Goal: Find specific page/section: Find specific page/section

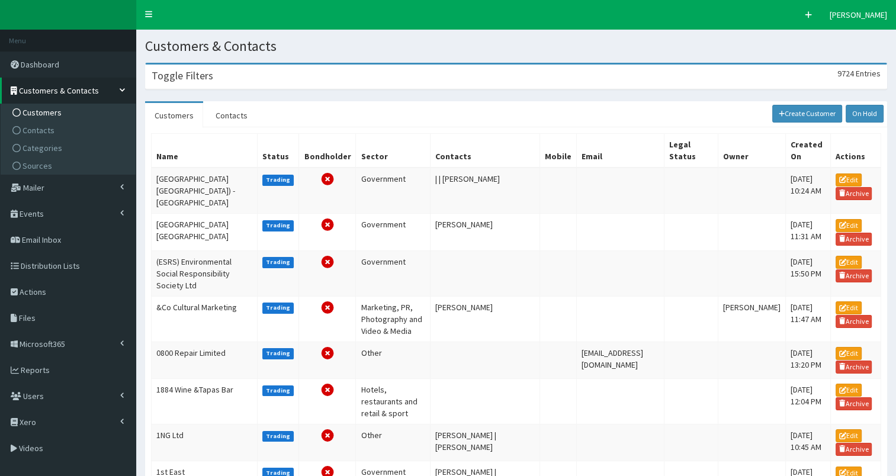
click at [216, 88] on div "Toggle Filters 9724 Entries" at bounding box center [516, 77] width 741 height 24
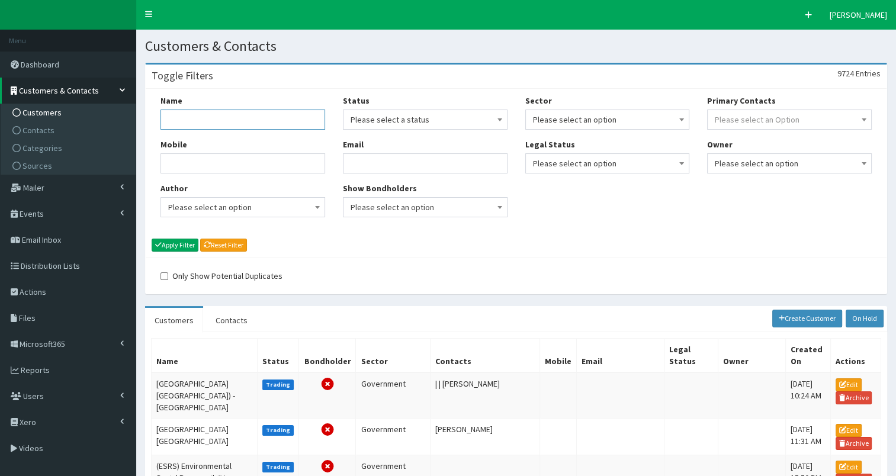
click at [194, 126] on input "Name" at bounding box center [242, 120] width 165 height 20
type input "humberside police"
click at [178, 244] on button "Apply Filter" at bounding box center [175, 245] width 47 height 13
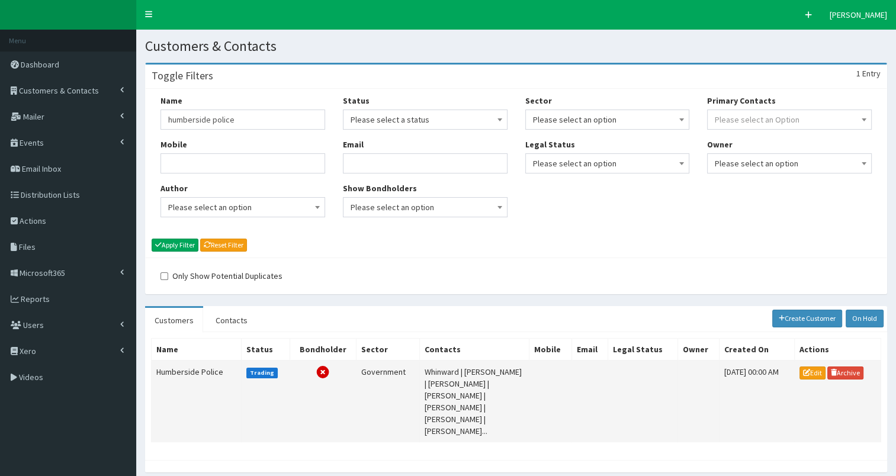
click at [194, 369] on td "Humberside Police" at bounding box center [197, 402] width 90 height 82
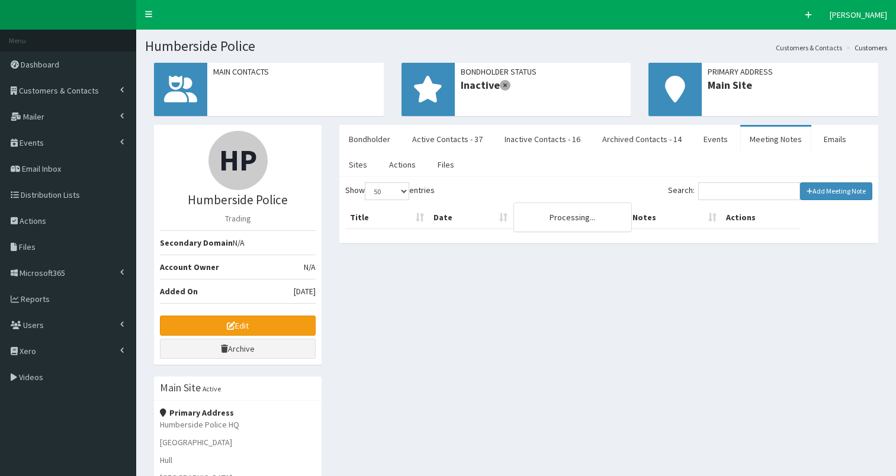
select select "50"
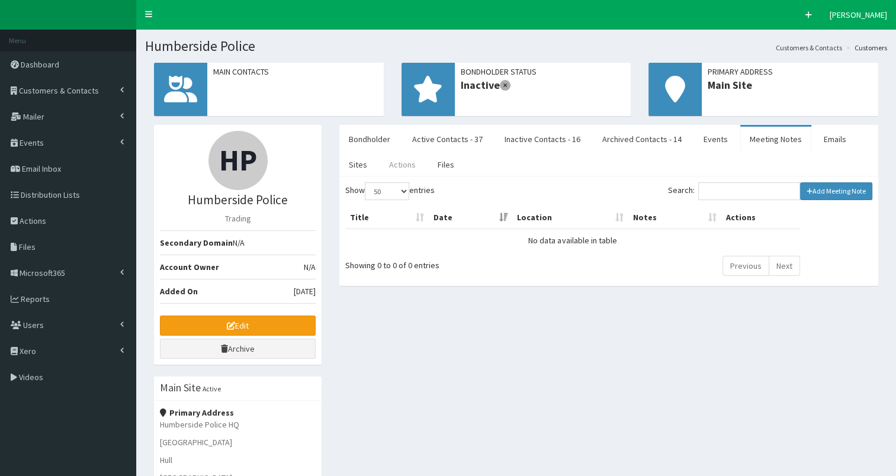
click at [405, 168] on link "Actions" at bounding box center [402, 164] width 46 height 25
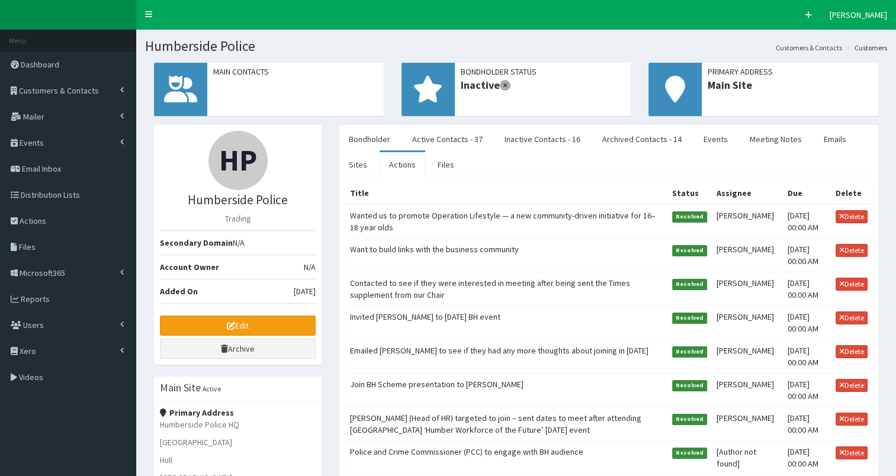
click at [527, 215] on td "Wanted us to promote Operation Lifestyle — a new community-driven initiative fo…" at bounding box center [505, 221] width 321 height 34
select select
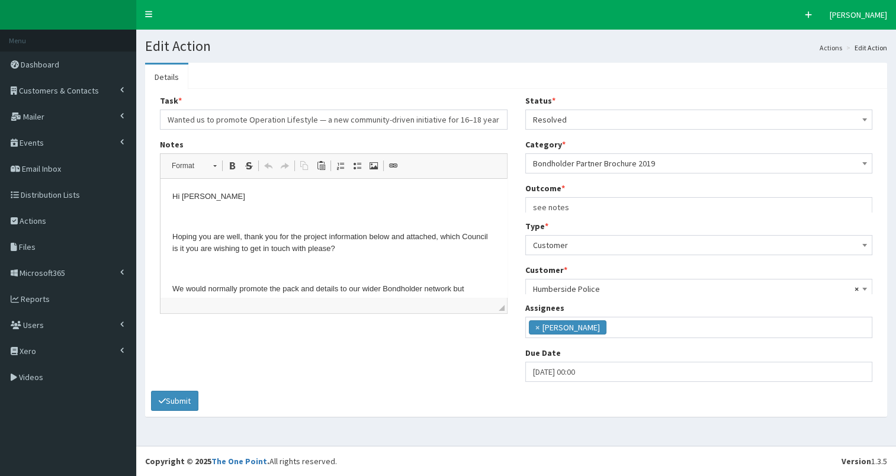
scroll to position [7, 0]
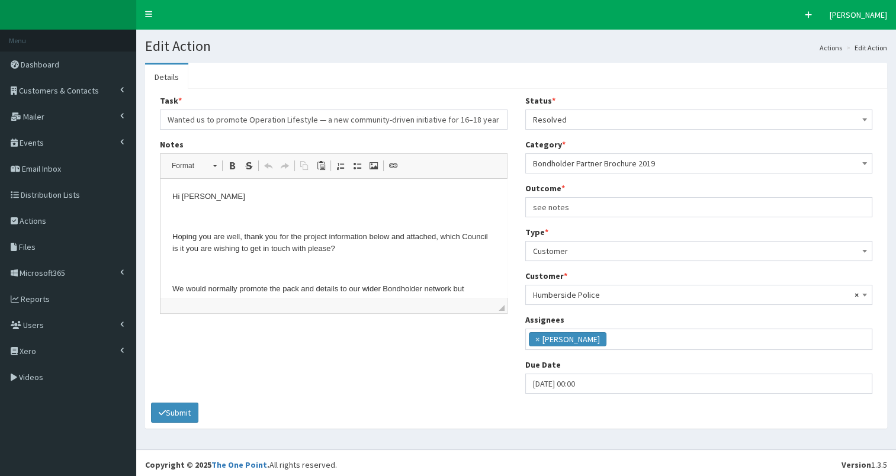
click at [173, 195] on p "Hi Abby" at bounding box center [333, 197] width 323 height 12
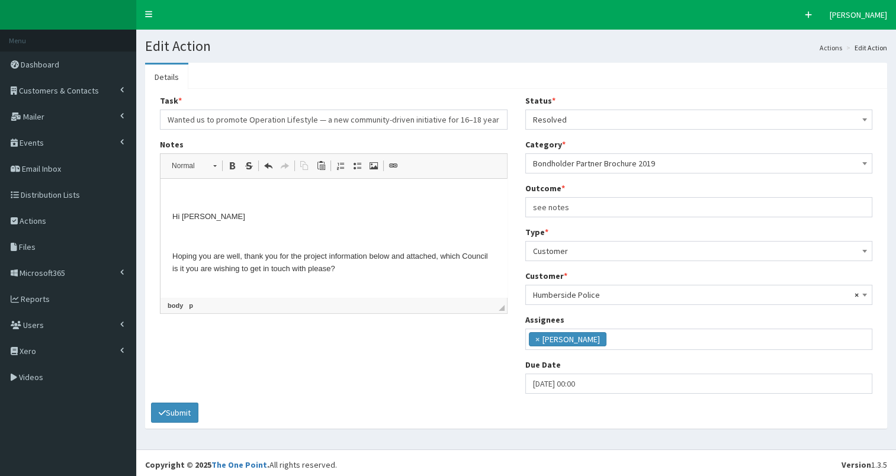
scroll to position [33, 0]
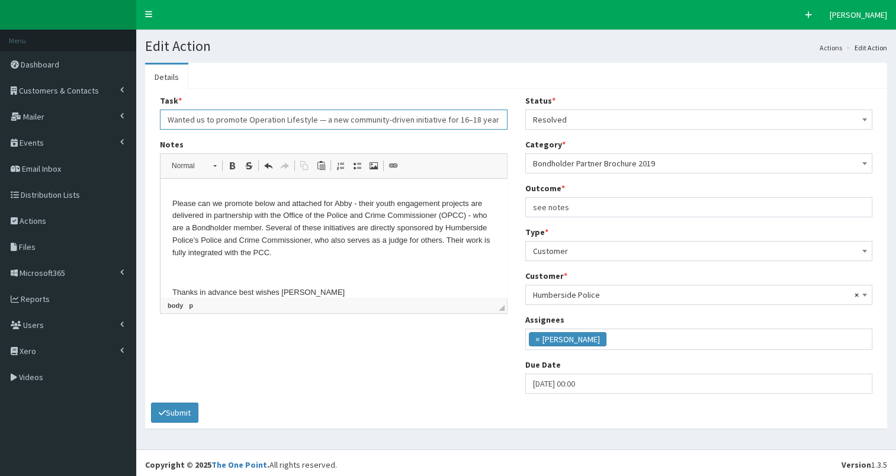
click at [365, 114] on input "Wanted us to promote Operation Lifestyle — a new community-driven initiative fo…" at bounding box center [334, 120] width 348 height 20
type input "Wanted us to promote Operation Lifestyle — a new community-driven initiative fo…"
click at [180, 411] on button "Submit" at bounding box center [174, 413] width 47 height 20
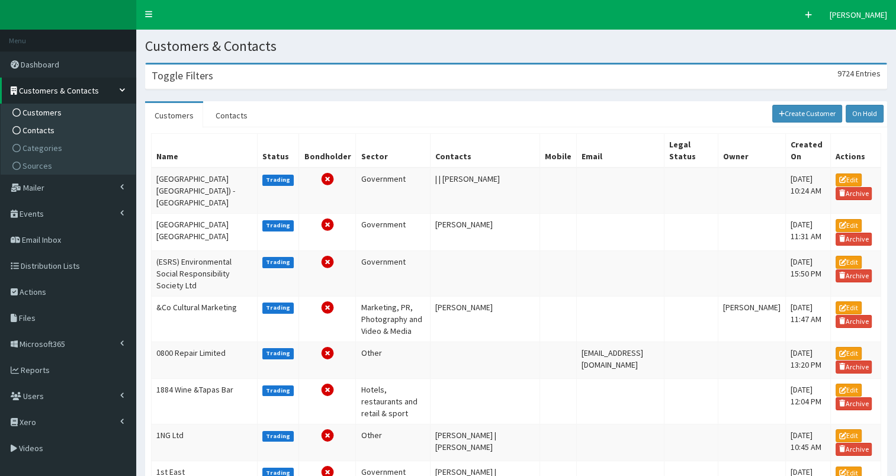
click at [50, 129] on span "Contacts" at bounding box center [38, 130] width 32 height 11
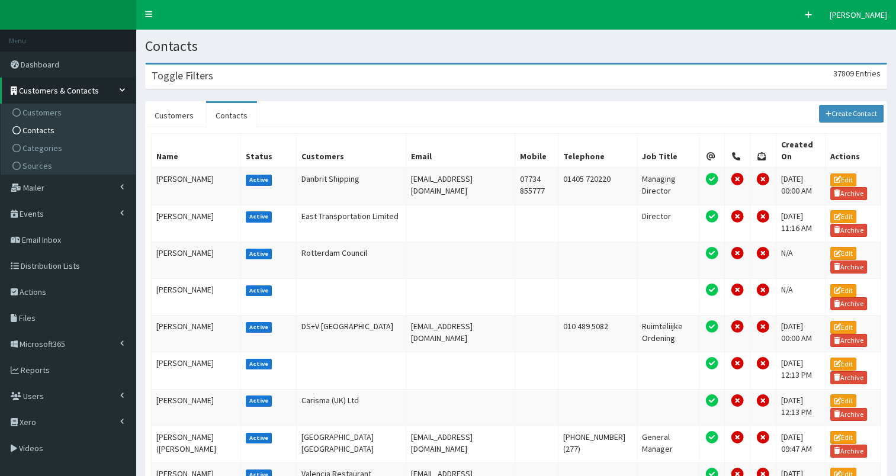
click at [298, 79] on div "Toggle Filters 37809 Entries" at bounding box center [516, 77] width 741 height 24
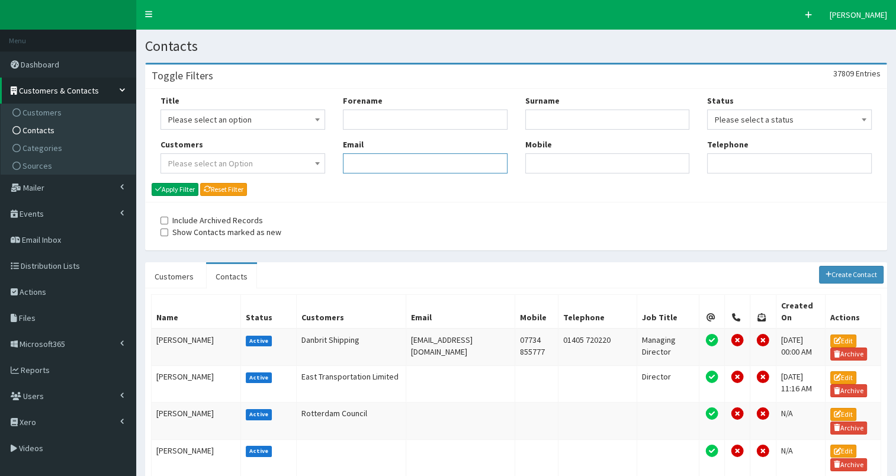
click at [369, 156] on input "Email" at bounding box center [425, 163] width 165 height 20
paste input "[PERSON_NAME][EMAIL_ADDRESS][PERSON_NAME][DOMAIN_NAME]"
type input "[PERSON_NAME][EMAIL_ADDRESS][PERSON_NAME][DOMAIN_NAME]"
click at [171, 186] on button "Apply Filter" at bounding box center [175, 189] width 47 height 13
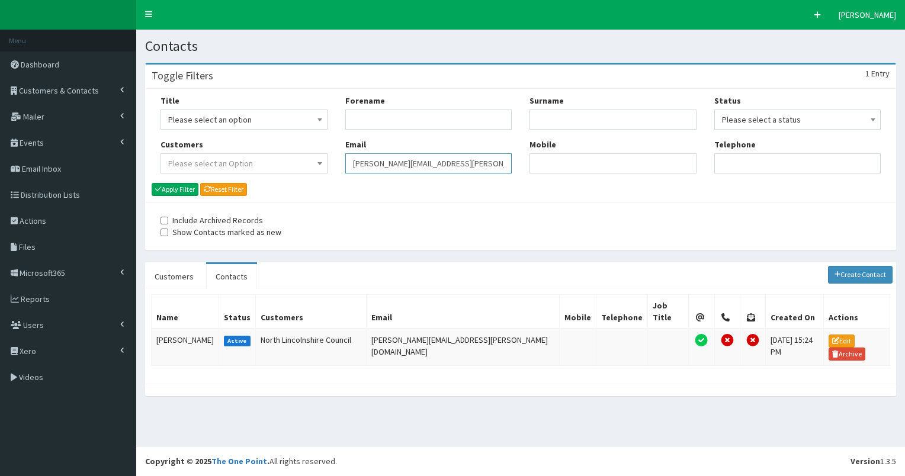
drag, startPoint x: 353, startPoint y: 161, endPoint x: 546, endPoint y: 166, distance: 193.1
click at [546, 166] on div "Title Please select an option Mr Mrs Ms Miss Dr MP QC MBE MEP CBE" at bounding box center [521, 139] width 738 height 88
paste input "[PERSON_NAME].couch"
type input "[PERSON_NAME][EMAIL_ADDRESS][DOMAIN_NAME]"
click at [186, 185] on button "Apply Filter" at bounding box center [175, 189] width 47 height 13
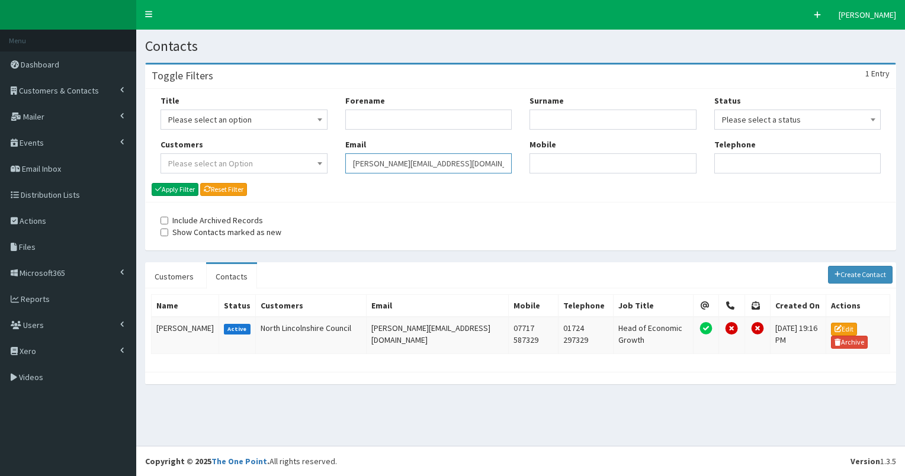
drag, startPoint x: 350, startPoint y: 163, endPoint x: 519, endPoint y: 165, distance: 168.7
click at [519, 165] on div "Forename Email [PERSON_NAME][EMAIL_ADDRESS][DOMAIN_NAME]" at bounding box center [428, 139] width 185 height 88
paste input "[PERSON_NAME].[PERSON_NAME]"
type input "[PERSON_NAME][EMAIL_ADDRESS][PERSON_NAME][DOMAIN_NAME]"
click at [166, 192] on button "Apply Filter" at bounding box center [175, 189] width 47 height 13
